Goal: Find specific page/section: Find specific page/section

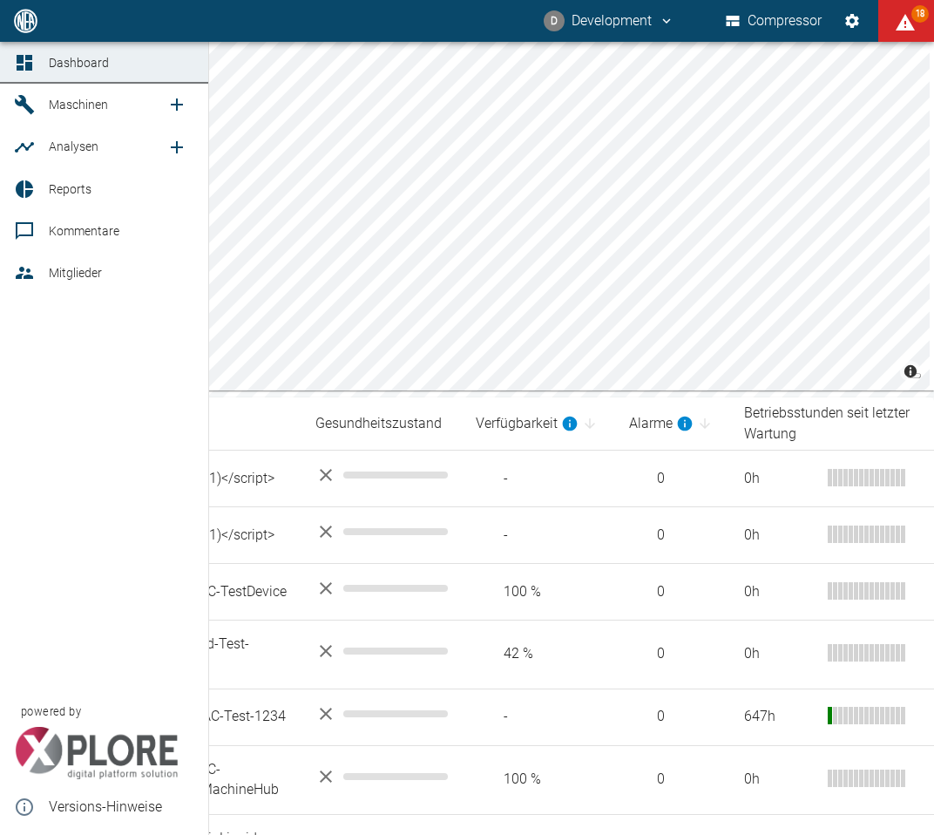
click at [81, 193] on span "Reports" at bounding box center [70, 189] width 43 height 14
